Goal: Transaction & Acquisition: Purchase product/service

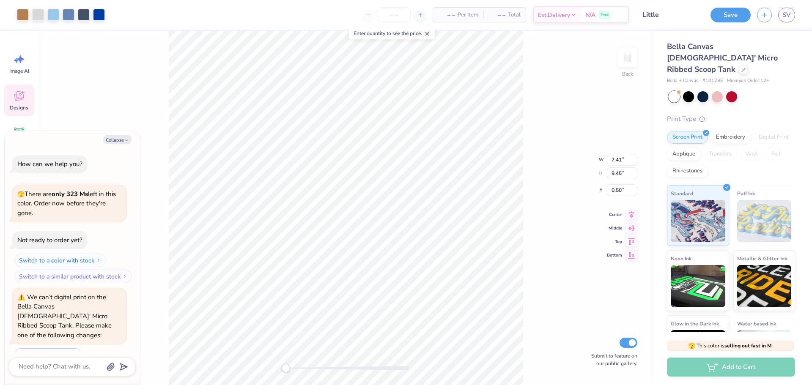
scroll to position [2083, 0]
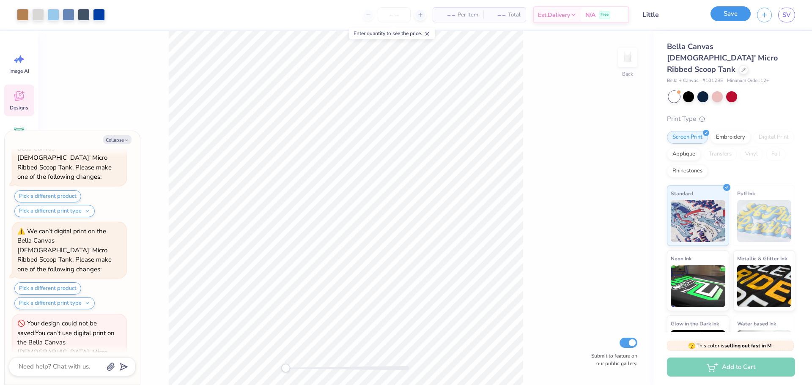
click at [725, 10] on button "Save" at bounding box center [731, 13] width 40 height 15
click at [721, 17] on div "Save" at bounding box center [731, 15] width 40 height 15
drag, startPoint x: 715, startPoint y: 10, endPoint x: 732, endPoint y: 13, distance: 17.2
click at [722, 13] on div "Save" at bounding box center [731, 15] width 40 height 15
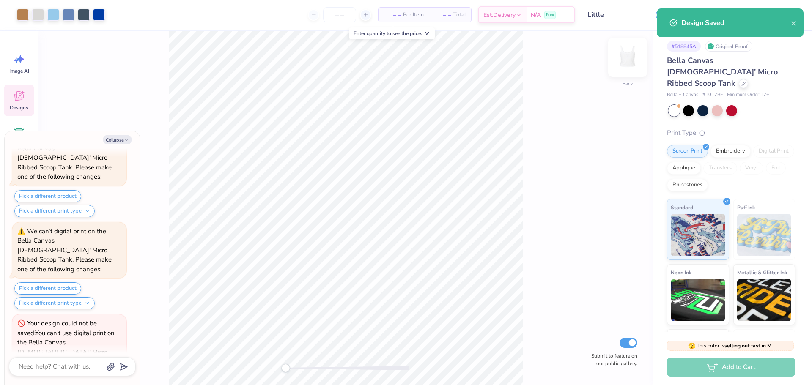
click at [619, 58] on img at bounding box center [628, 58] width 34 height 34
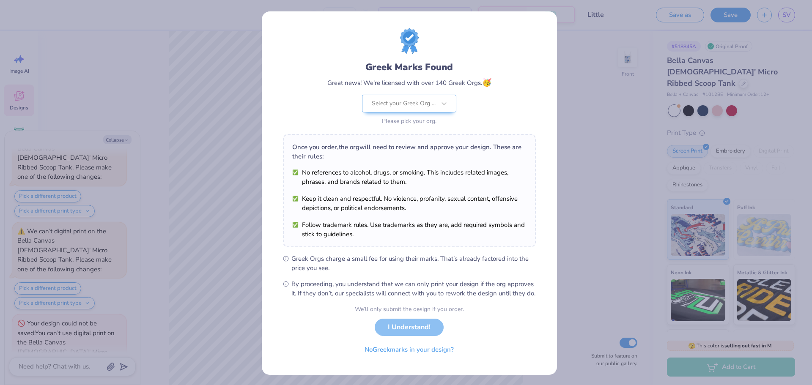
click at [400, 333] on div "We’ll only submit the design if you order. I Understand! No Greek marks in your…" at bounding box center [409, 331] width 109 height 53
click at [394, 333] on div "We’ll only submit the design if you order. I Understand! No Greek marks in your…" at bounding box center [409, 331] width 109 height 53
drag, startPoint x: 396, startPoint y: 335, endPoint x: 398, endPoint y: 341, distance: 5.9
click at [396, 336] on div "We’ll only submit the design if you order. I Understand! No Greek marks in your…" at bounding box center [409, 331] width 109 height 53
click at [405, 355] on button "No Greek marks in your design?" at bounding box center [410, 349] width 104 height 17
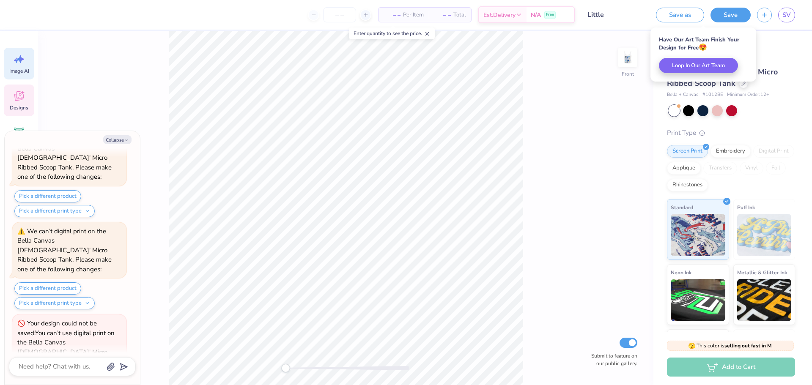
click at [12, 60] on div "Image AI" at bounding box center [19, 64] width 30 height 32
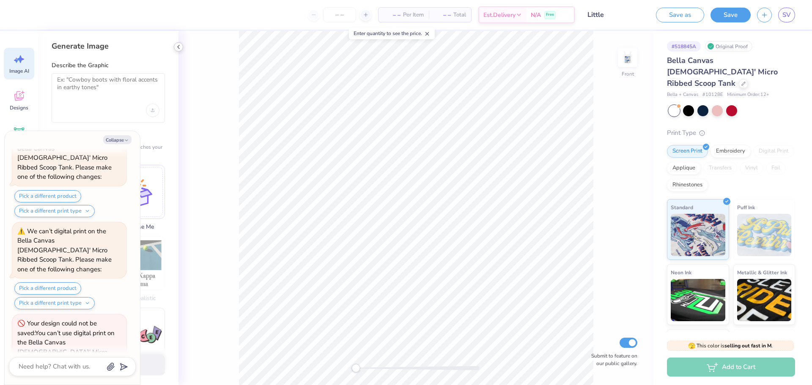
click at [180, 44] on icon at bounding box center [178, 47] width 7 height 7
type textarea "x"
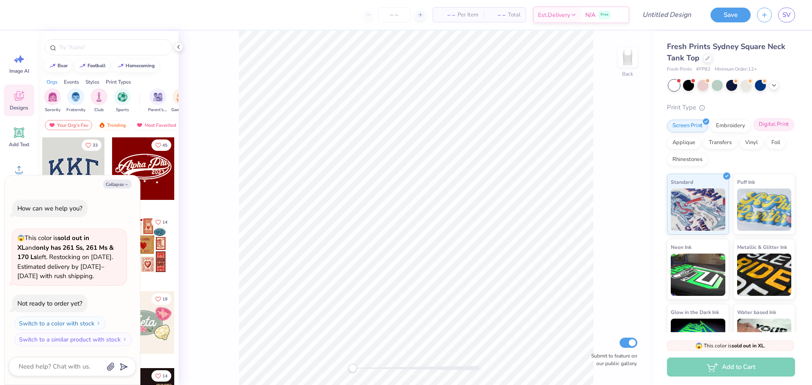
click at [754, 131] on div "Digital Print" at bounding box center [774, 124] width 41 height 13
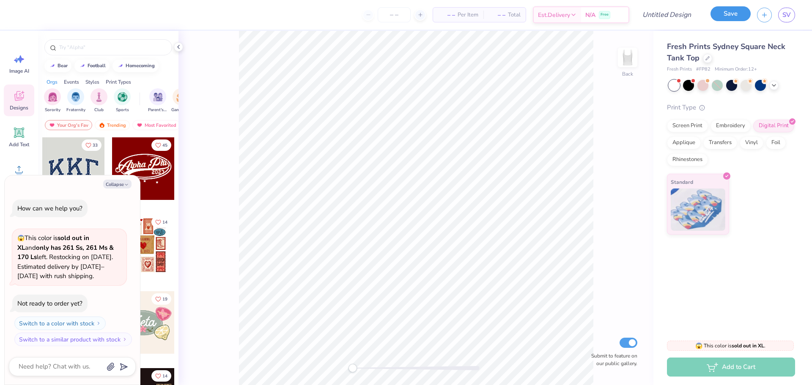
click at [731, 16] on button "Save" at bounding box center [731, 13] width 40 height 15
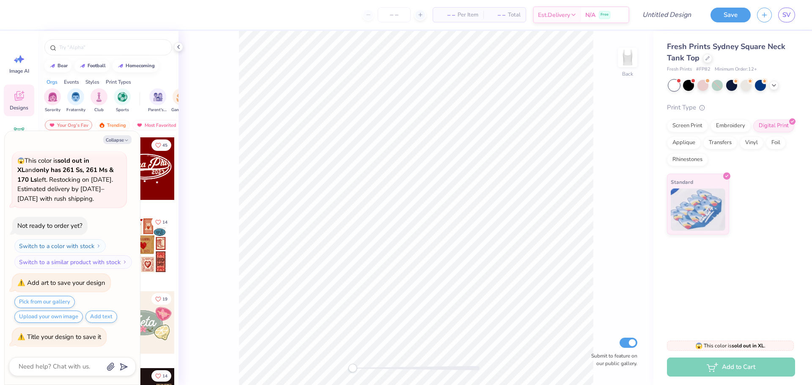
click at [180, 49] on icon at bounding box center [178, 47] width 7 height 7
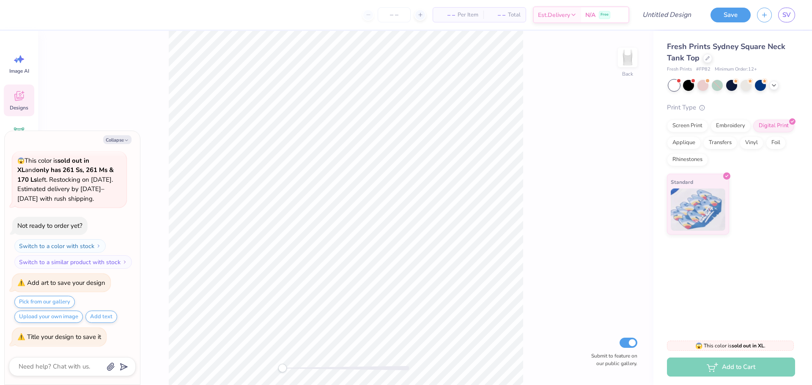
click at [134, 120] on div "Back Submit to feature on our public gallery." at bounding box center [346, 208] width 616 height 355
click at [1, 105] on div "Image AI Designs Add Text Upload Greek Clipart & logos Decorate" at bounding box center [19, 208] width 38 height 355
click at [11, 105] on span "Designs" at bounding box center [19, 108] width 19 height 7
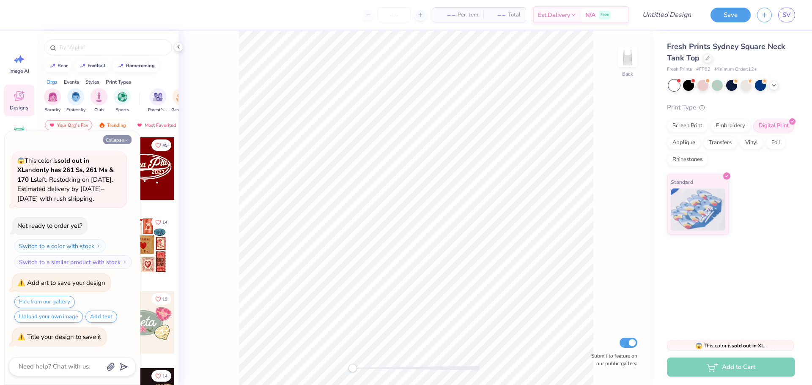
click at [126, 138] on icon "button" at bounding box center [126, 140] width 5 height 5
type textarea "x"
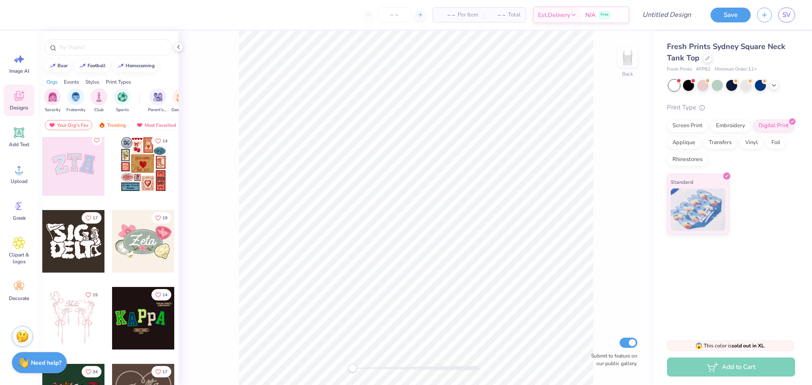
scroll to position [85, 0]
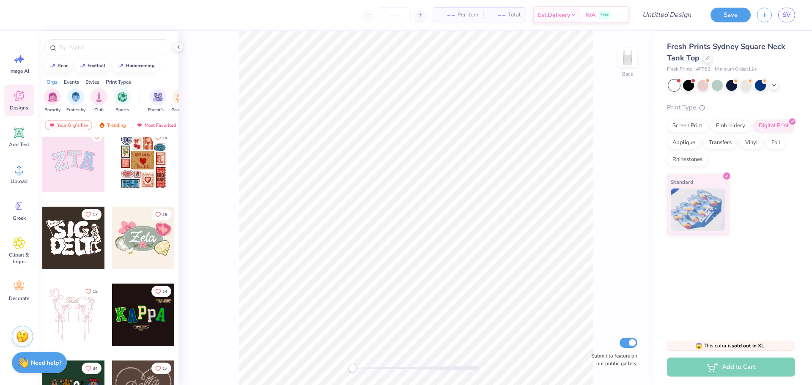
click at [78, 239] on div at bounding box center [73, 238] width 63 height 63
click at [134, 179] on div at bounding box center [143, 161] width 63 height 63
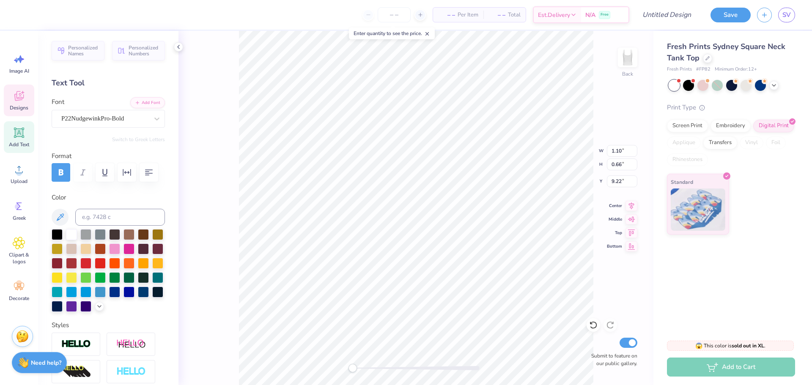
type input "1.08"
type input "0.59"
type input "9.97"
type input "7.03"
type input "8.52"
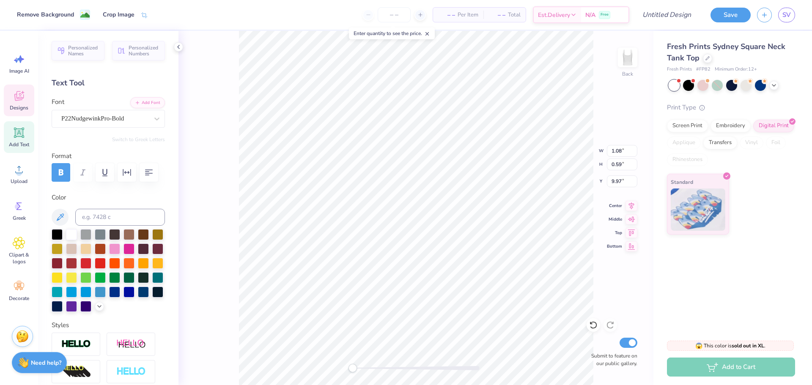
type input "1.74"
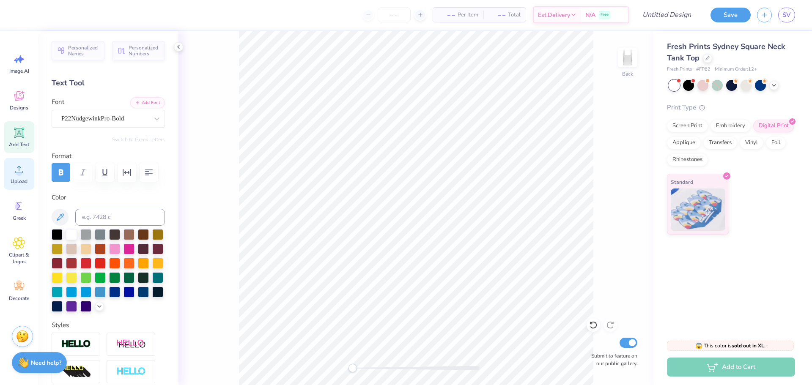
click at [21, 175] on icon at bounding box center [19, 169] width 13 height 13
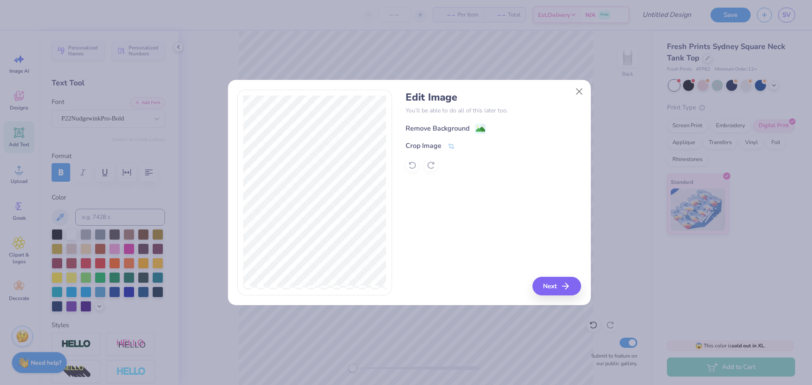
click at [438, 130] on div "Remove Background" at bounding box center [438, 129] width 64 height 10
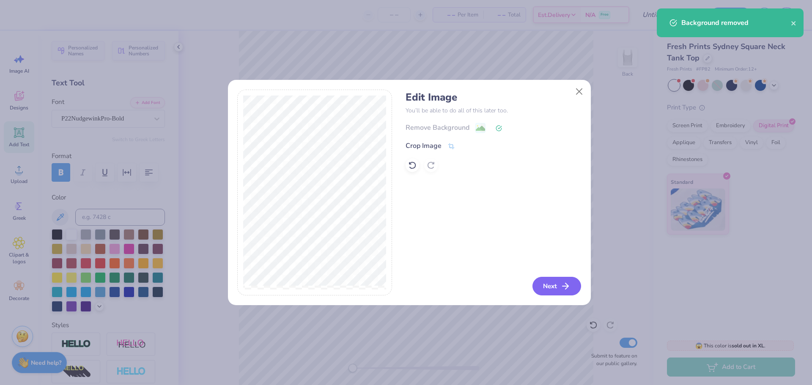
click at [556, 283] on button "Next" at bounding box center [557, 286] width 49 height 19
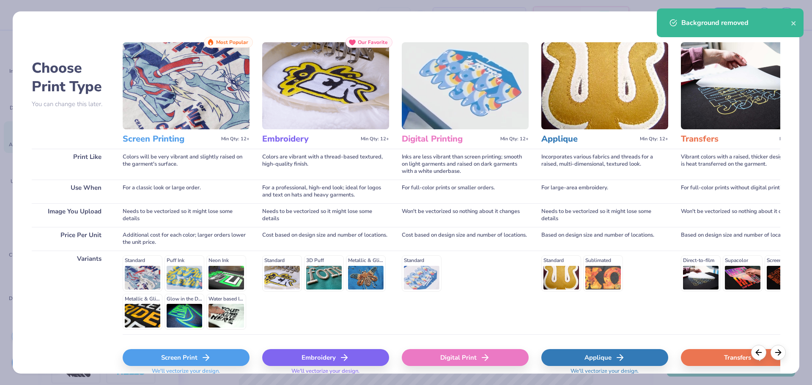
click at [492, 355] on div "Digital Print" at bounding box center [465, 357] width 127 height 17
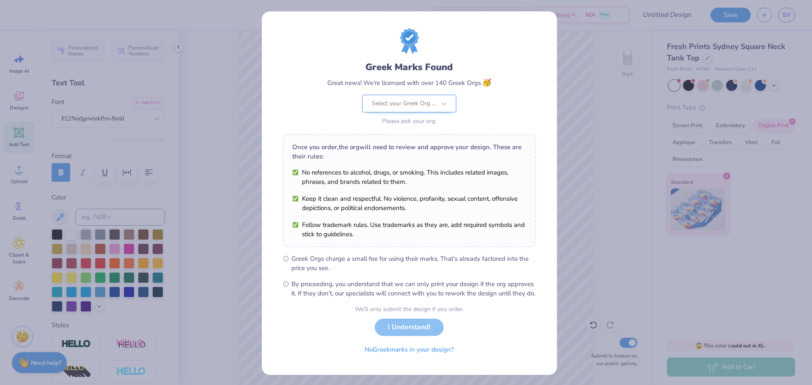
click at [416, 100] on div at bounding box center [404, 103] width 64 height 11
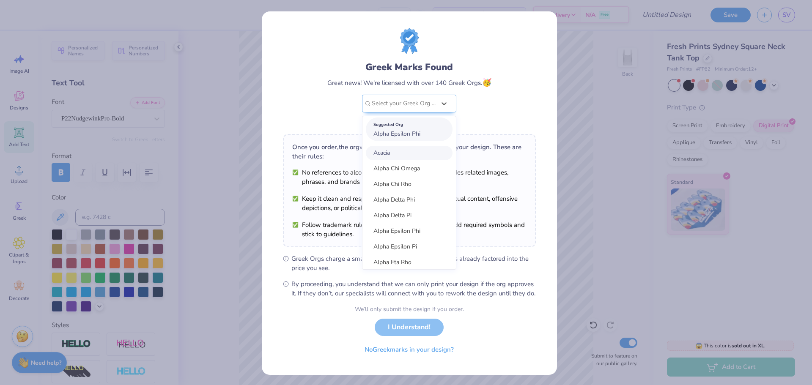
click at [394, 135] on span "Alpha Epsilon Phi" at bounding box center [397, 134] width 47 height 8
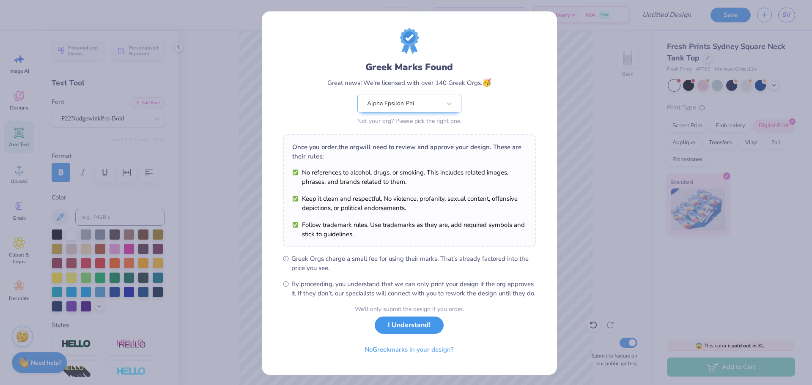
click at [418, 331] on button "I Understand!" at bounding box center [409, 325] width 69 height 17
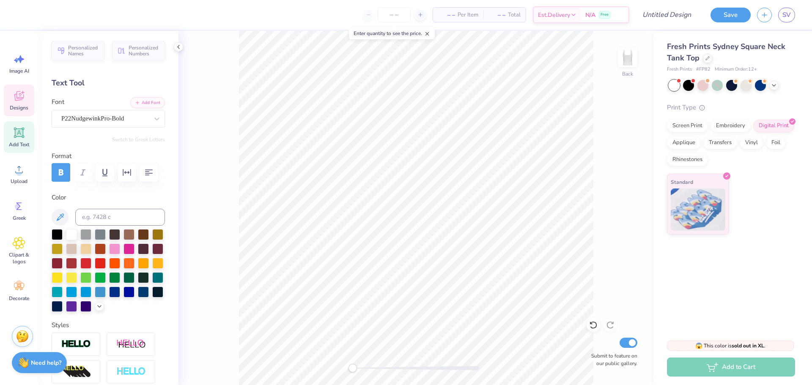
scroll to position [154, 0]
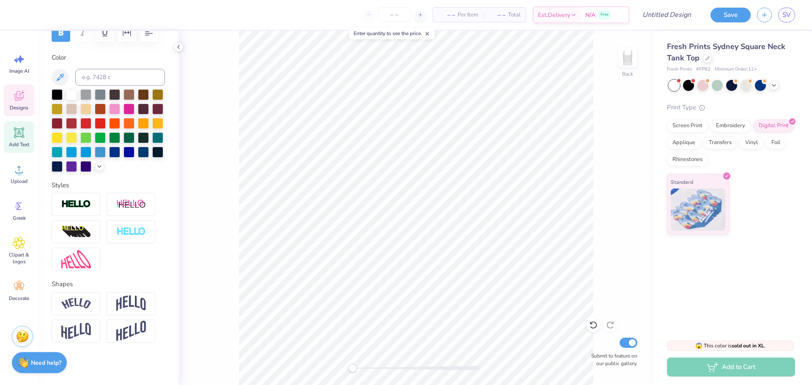
click at [18, 96] on icon at bounding box center [19, 96] width 13 height 13
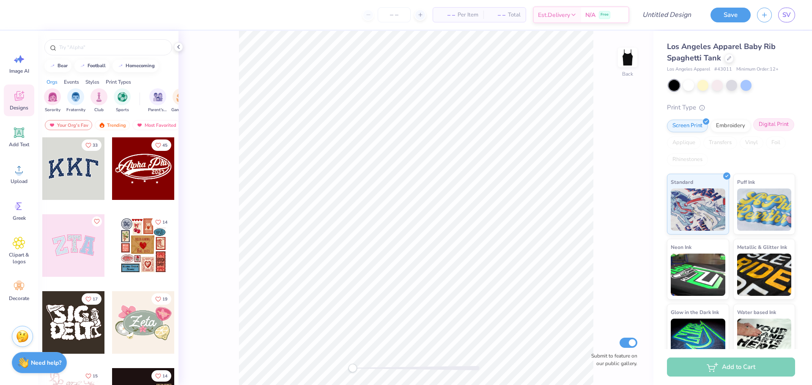
click at [754, 131] on div "Digital Print" at bounding box center [774, 124] width 41 height 13
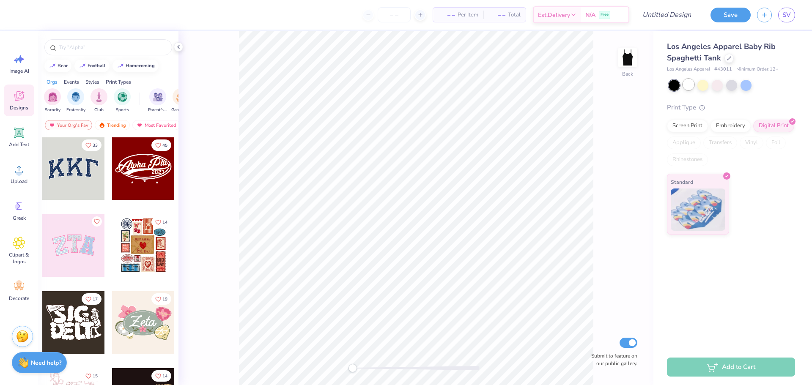
click at [690, 87] on div at bounding box center [688, 84] width 11 height 11
click at [16, 166] on icon at bounding box center [19, 169] width 13 height 13
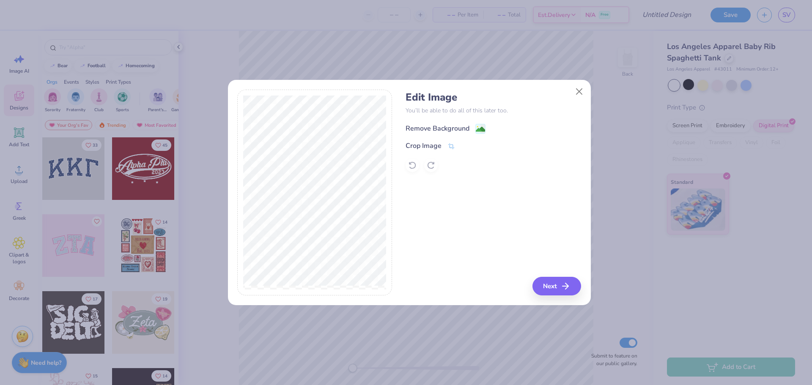
click at [455, 129] on div "Remove Background" at bounding box center [438, 129] width 64 height 10
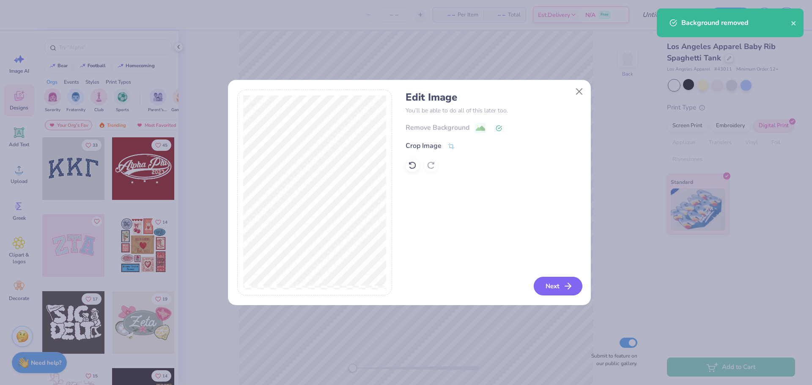
click at [551, 279] on button "Next" at bounding box center [558, 286] width 49 height 19
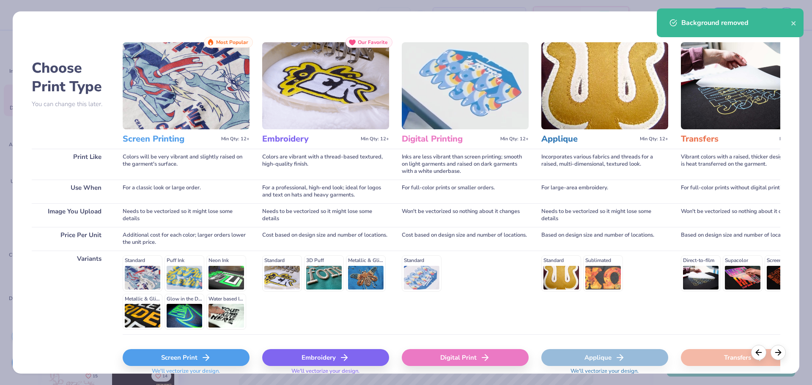
click at [444, 362] on div "Digital Print" at bounding box center [465, 357] width 127 height 17
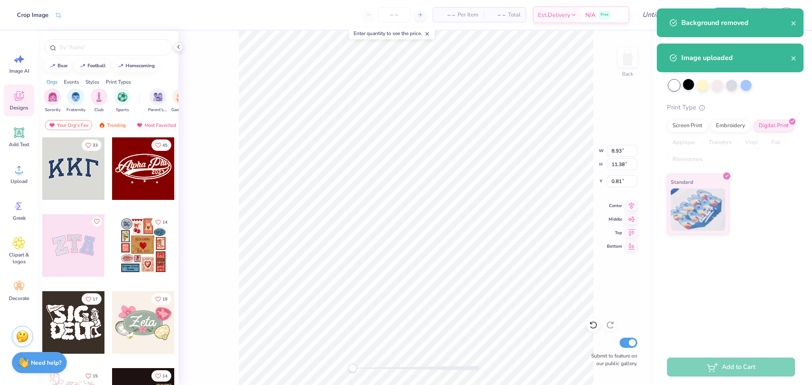
click at [614, 286] on div "Back W 8.93 8.93 " H 11.38 11.38 " Y 0.81 0.81 " Center Middle Top Bottom Submi…" at bounding box center [416, 208] width 475 height 355
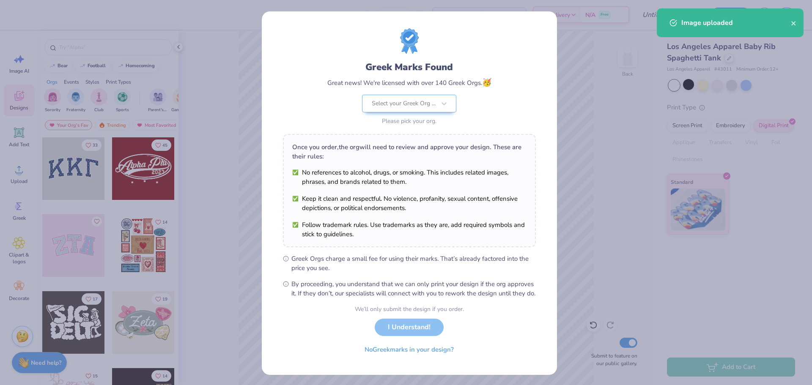
click at [479, 273] on ul "Greek Orgs charge a small fee for using their marks. That’s already factored in…" at bounding box center [409, 276] width 253 height 44
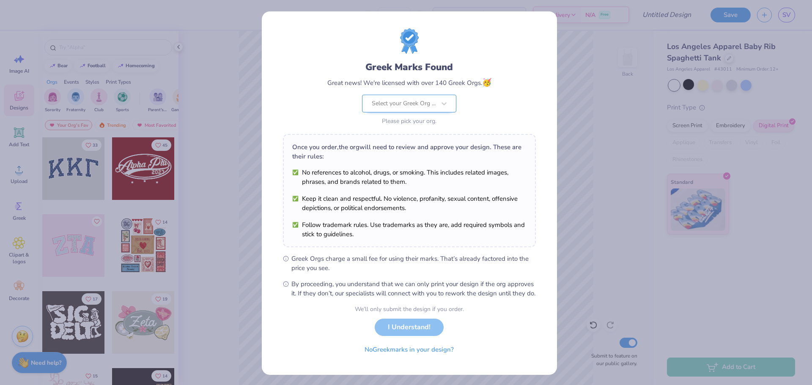
click at [406, 107] on div at bounding box center [404, 103] width 64 height 11
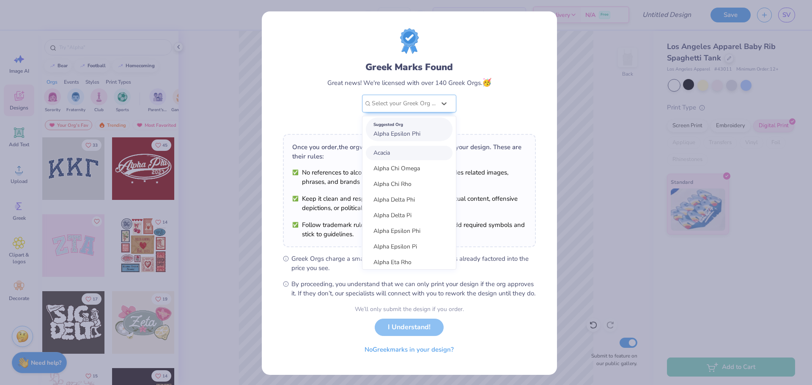
click at [396, 130] on span "Alpha Epsilon Phi" at bounding box center [397, 134] width 47 height 8
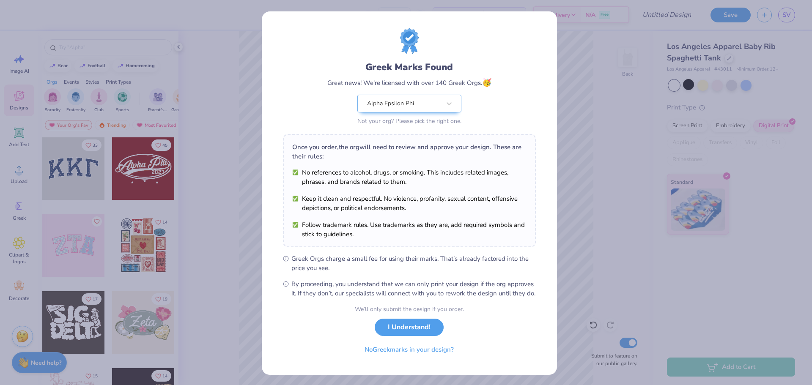
click at [394, 334] on button "I Understand!" at bounding box center [409, 327] width 69 height 17
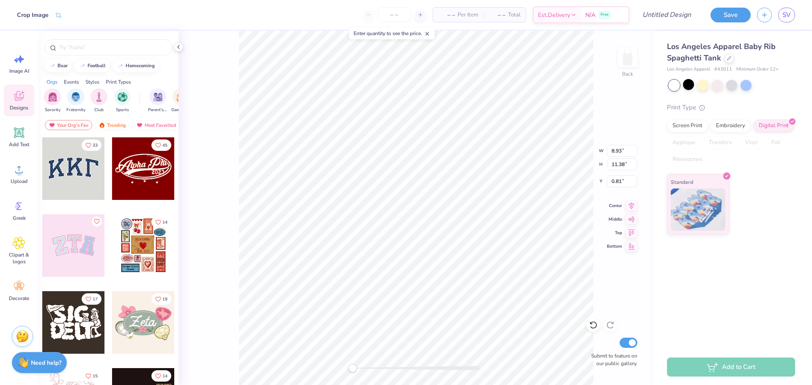
type input "1.12"
type input "8.44"
type input "10.75"
type input "1.75"
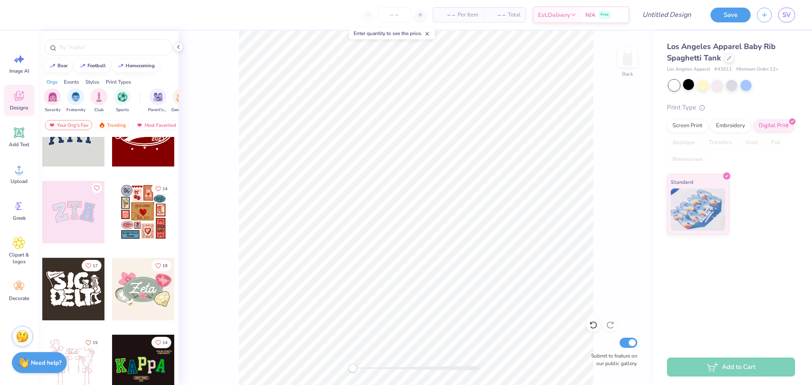
scroll to position [43, 0]
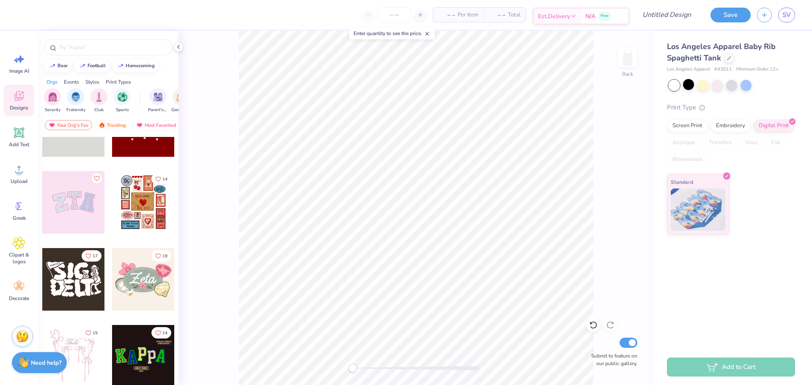
click at [578, 13] on div "Est. Delivery" at bounding box center [557, 15] width 47 height 15
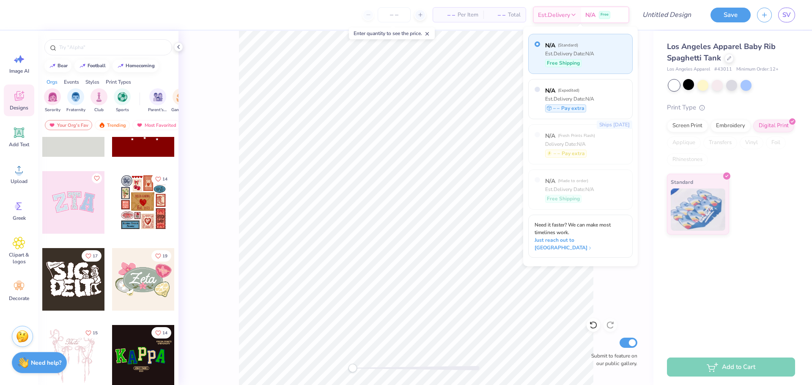
click at [465, 16] on span "Per Item" at bounding box center [468, 15] width 21 height 9
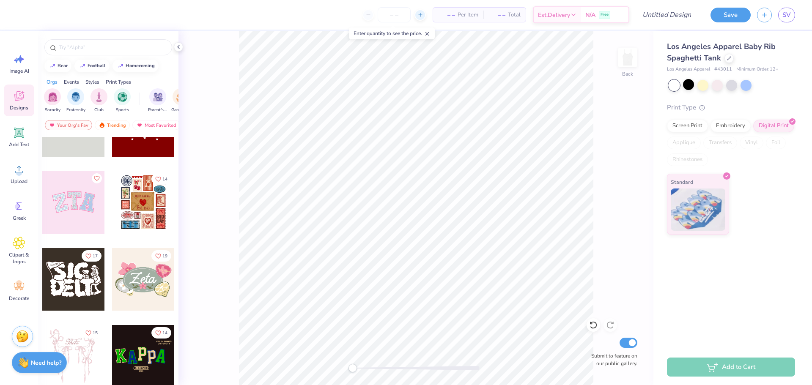
click at [422, 10] on div at bounding box center [420, 14] width 11 height 11
type input "12"
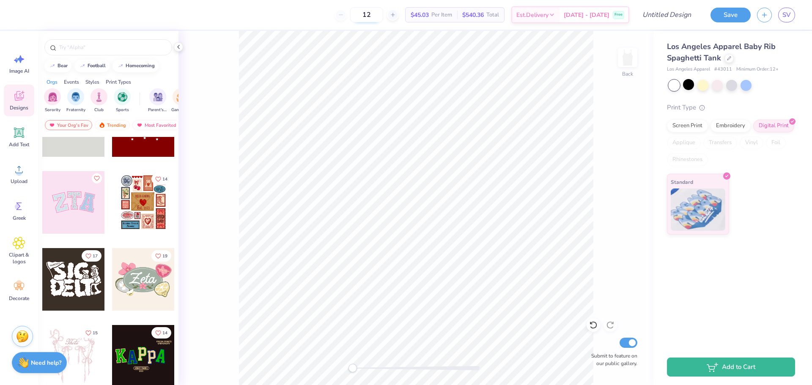
drag, startPoint x: 388, startPoint y: 8, endPoint x: 370, endPoint y: 9, distance: 18.2
click at [372, 10] on input "12" at bounding box center [366, 14] width 33 height 15
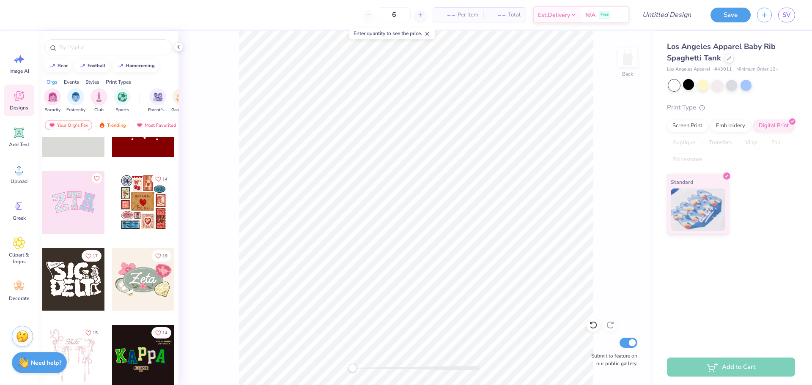
type input "12"
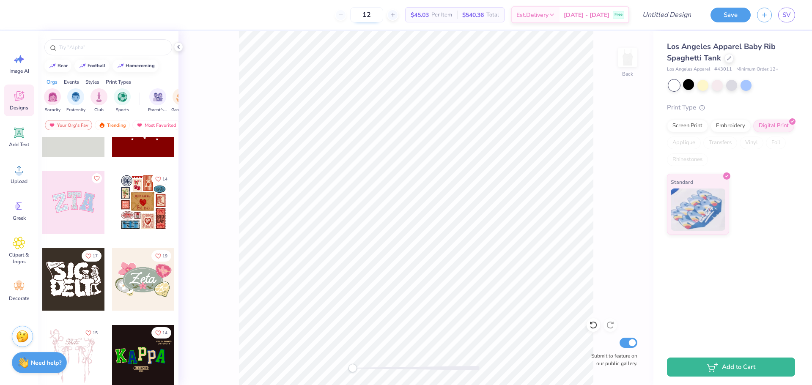
click at [380, 16] on input "12" at bounding box center [366, 14] width 33 height 15
click at [560, 15] on div "Est. Delivery" at bounding box center [535, 15] width 47 height 15
click at [716, 22] on div "Save" at bounding box center [731, 15] width 40 height 15
click at [699, 16] on div "12 $45.03 Per Item $540.36 Total Est. Delivery Sep 25 - 28 Free Design Title Sa…" at bounding box center [406, 15] width 812 height 30
click at [669, 11] on input "Design Title" at bounding box center [656, 14] width 83 height 17
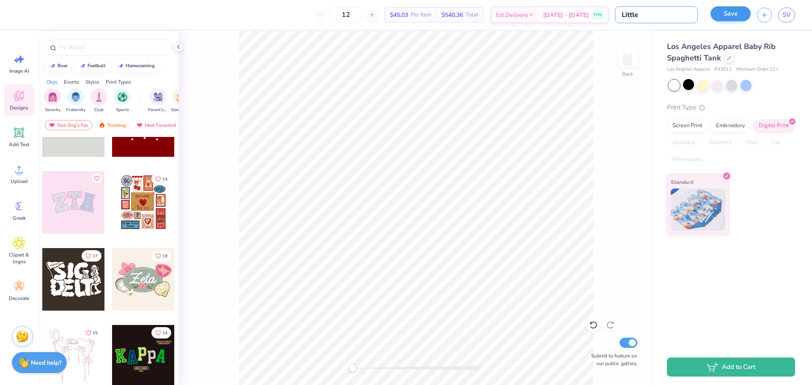
type input "Little"
click at [732, 8] on button "Save" at bounding box center [731, 15] width 40 height 15
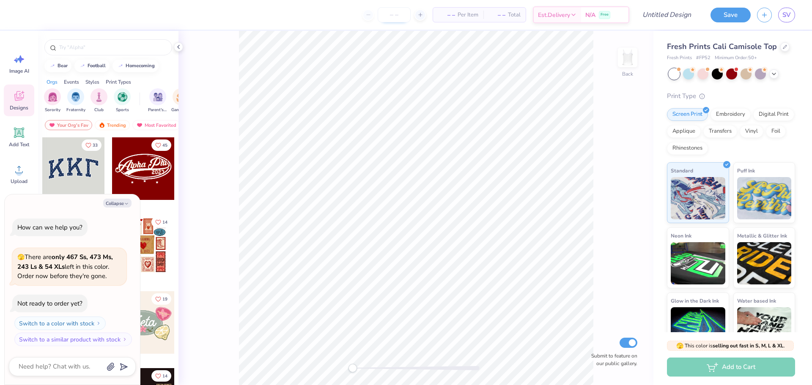
click at [398, 12] on input "number" at bounding box center [394, 14] width 33 height 15
type input "50"
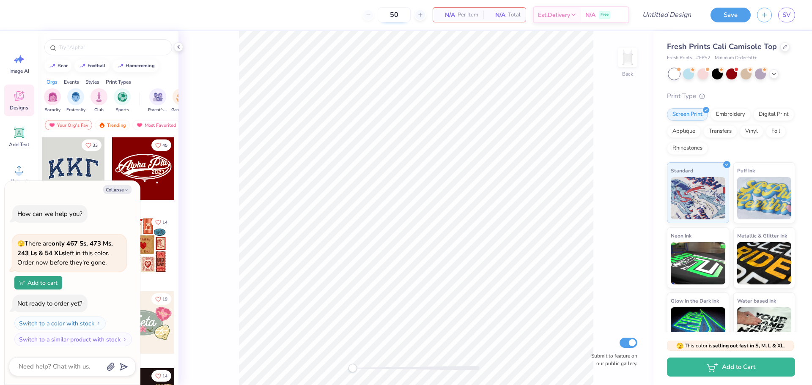
click at [402, 16] on input "50" at bounding box center [394, 14] width 33 height 15
type textarea "x"
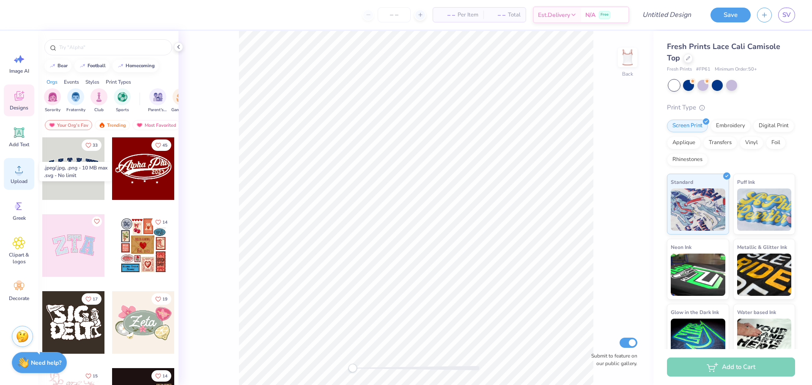
click at [11, 164] on div "Upload" at bounding box center [19, 174] width 30 height 32
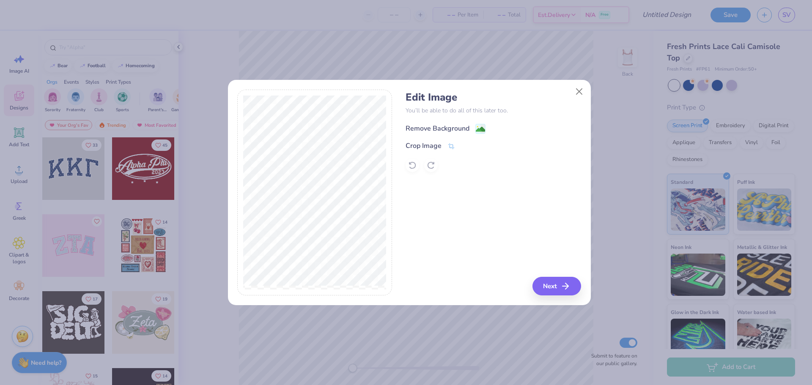
click at [461, 125] on div "Remove Background" at bounding box center [438, 129] width 64 height 10
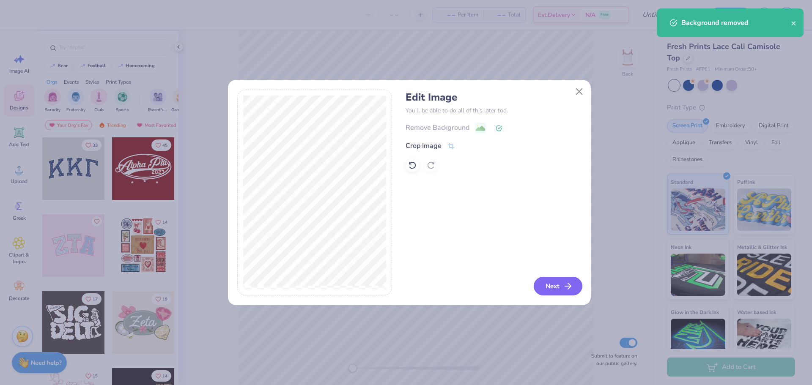
click at [562, 287] on button "Next" at bounding box center [558, 286] width 49 height 19
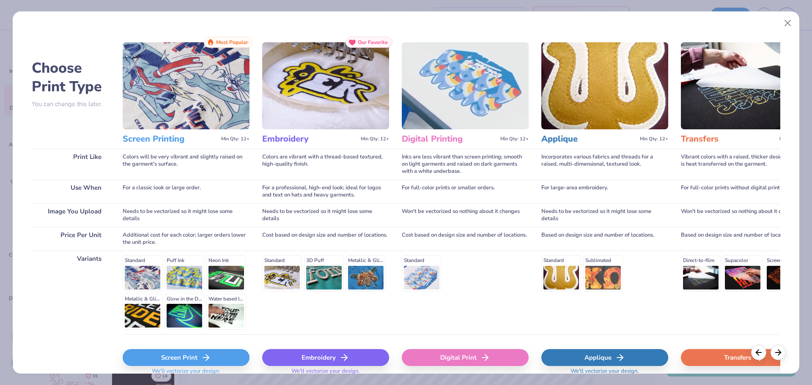
click at [491, 347] on div "Digital Print" at bounding box center [465, 360] width 127 height 50
click at [490, 360] on icon at bounding box center [485, 358] width 10 height 10
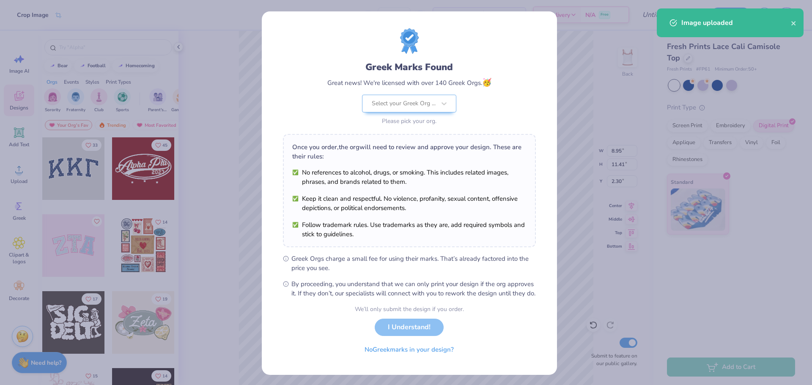
click at [580, 321] on div "Greek Marks Found Great news! We're licensed with over 140 Greek Orgs. 🥳 Select…" at bounding box center [406, 192] width 812 height 385
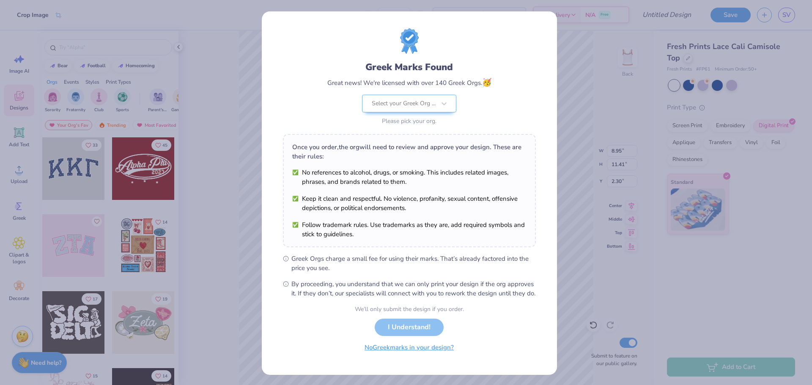
click at [371, 353] on button "No Greek marks in your design?" at bounding box center [410, 347] width 104 height 17
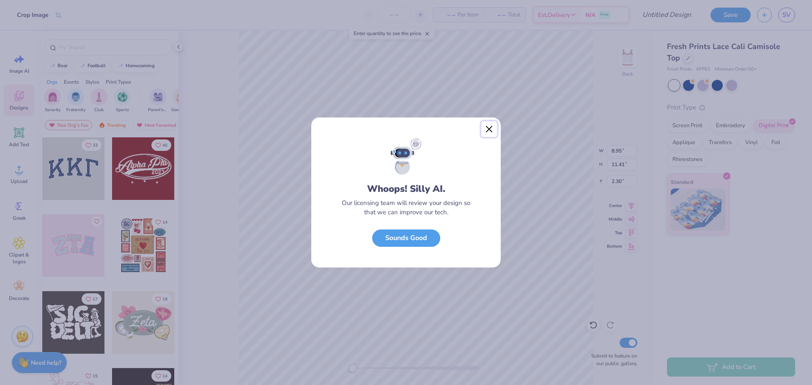
click at [491, 132] on button "Close" at bounding box center [490, 129] width 16 height 16
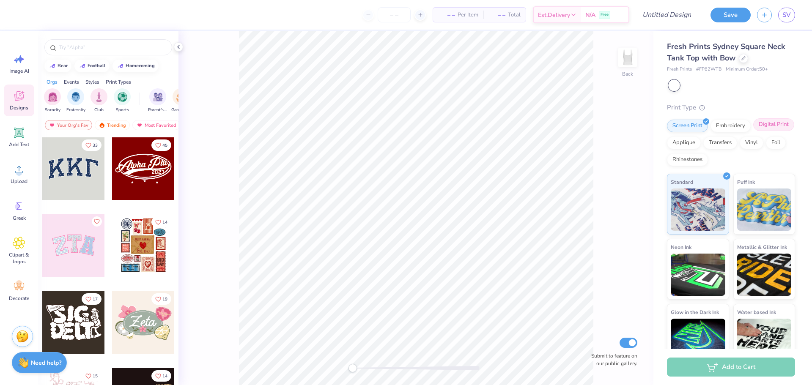
click at [754, 131] on div "Digital Print" at bounding box center [774, 124] width 41 height 13
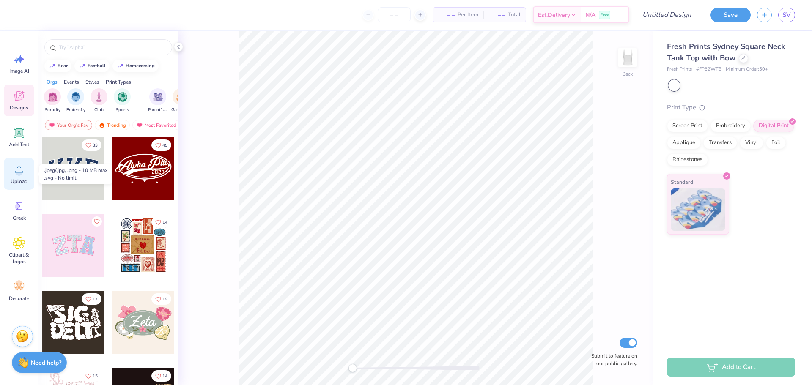
click at [20, 162] on div "Upload" at bounding box center [19, 174] width 30 height 32
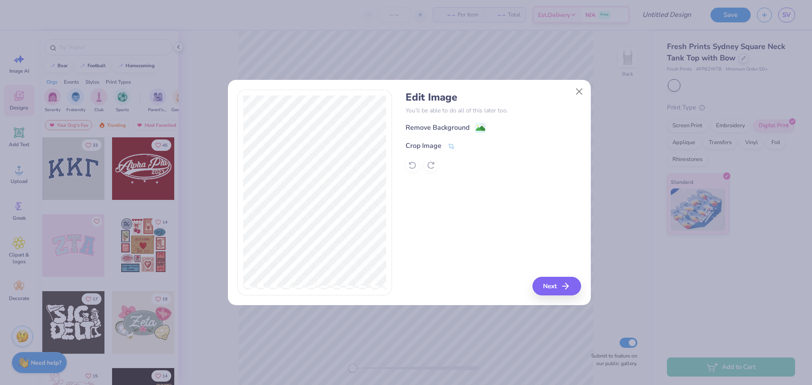
drag, startPoint x: 457, startPoint y: 124, endPoint x: 464, endPoint y: 135, distance: 13.4
click at [457, 124] on div "Remove Background" at bounding box center [438, 128] width 64 height 10
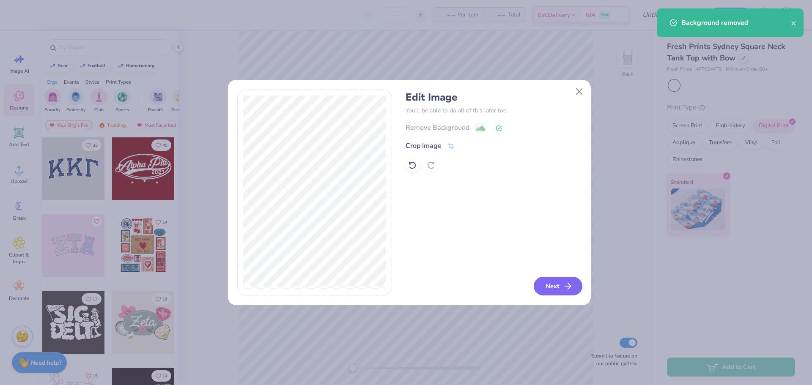
click at [543, 284] on button "Next" at bounding box center [558, 286] width 49 height 19
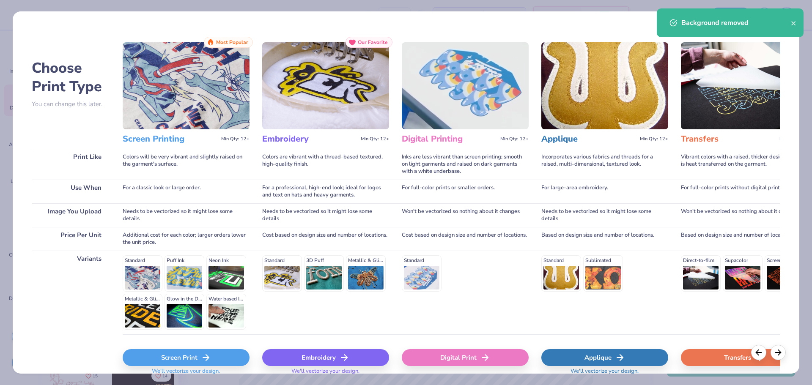
click at [476, 358] on div "Digital Print" at bounding box center [465, 357] width 127 height 17
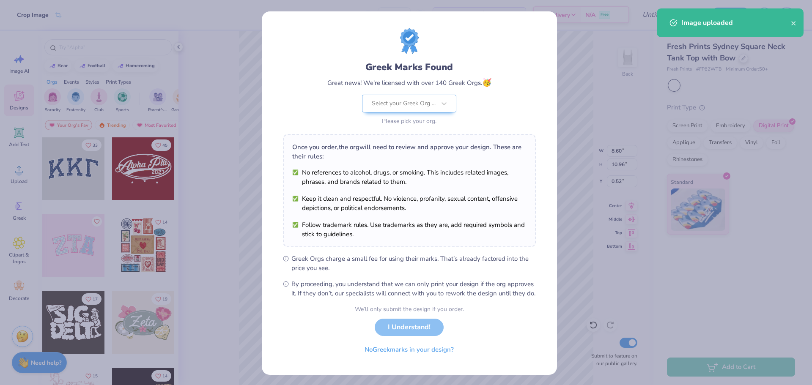
click at [407, 310] on body "Crop Image – – Per Item – – Total Est. Delivery N/A Free Design Title Save SV I…" at bounding box center [406, 192] width 812 height 385
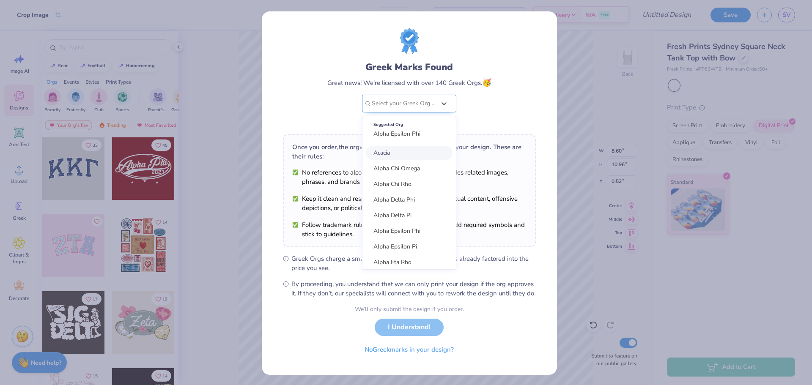
click at [410, 104] on div at bounding box center [404, 103] width 64 height 11
click at [402, 125] on div "Suggested Org" at bounding box center [410, 124] width 72 height 9
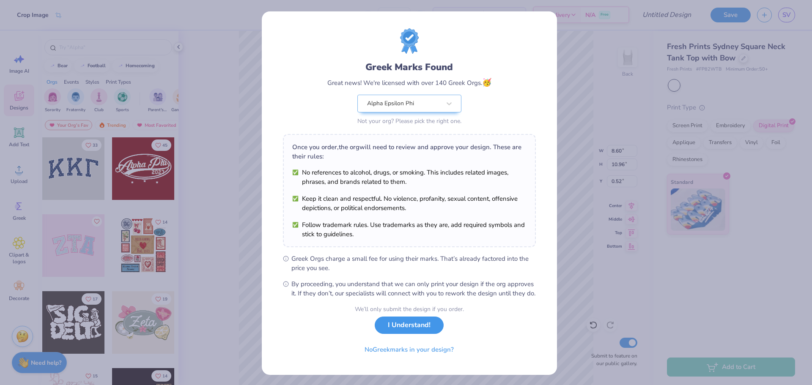
click at [397, 334] on button "I Understand!" at bounding box center [409, 325] width 69 height 17
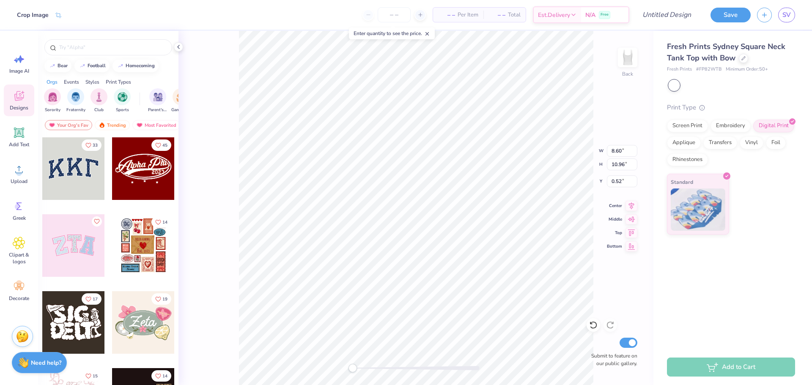
type input "8.16"
type input "10.40"
type input "1.08"
click at [384, 9] on input "number" at bounding box center [394, 14] width 33 height 15
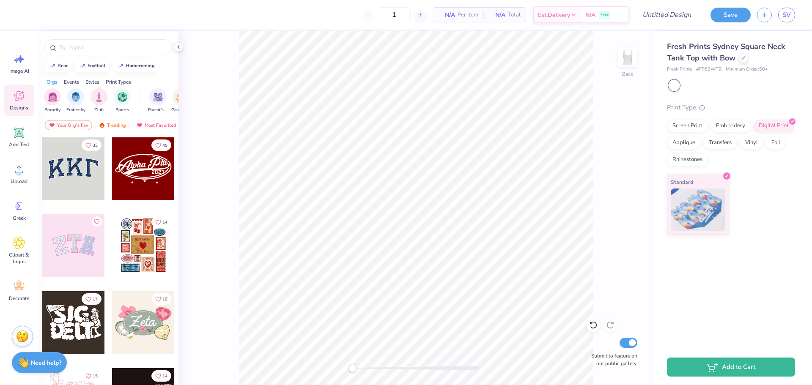
type input "50"
click at [351, 360] on div "Back Submit to feature on our public gallery." at bounding box center [416, 208] width 475 height 355
